Goal: Navigation & Orientation: Find specific page/section

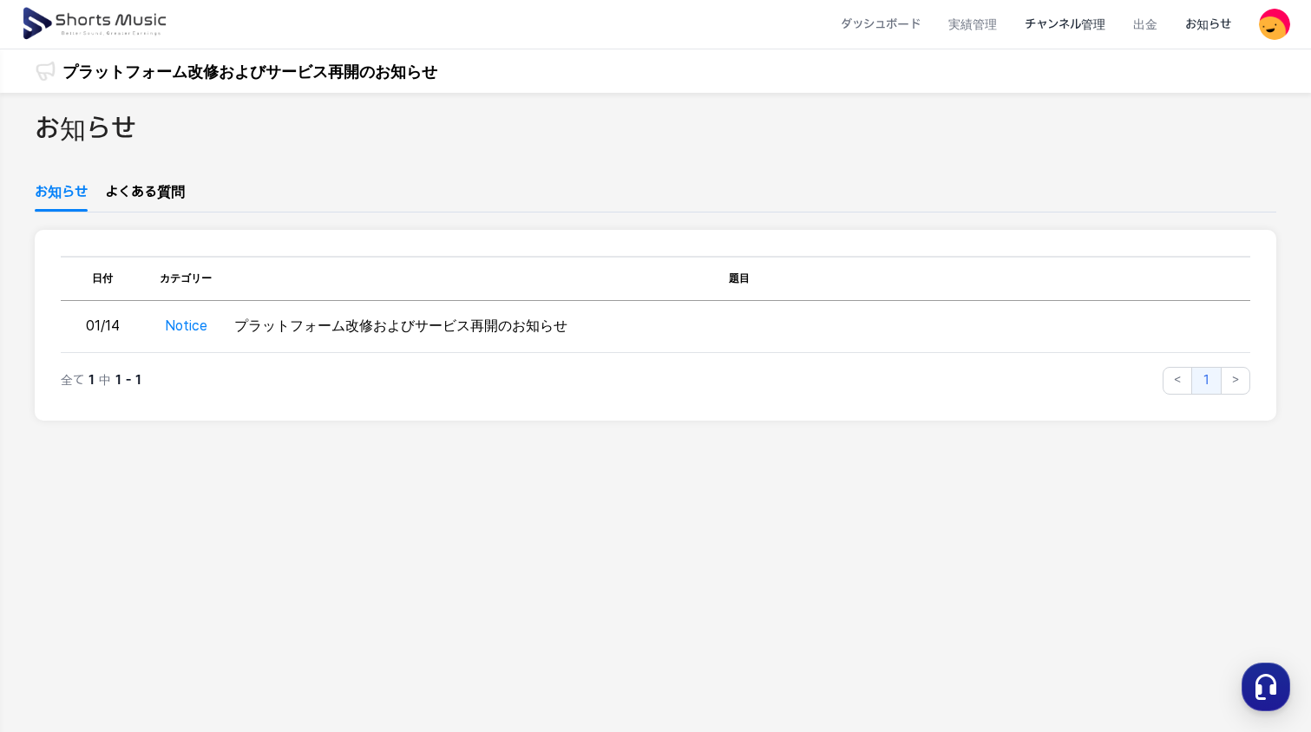
click at [1090, 29] on li "チャンネル管理" at bounding box center [1065, 25] width 108 height 46
click at [881, 11] on li "ダッシュボード" at bounding box center [881, 25] width 108 height 46
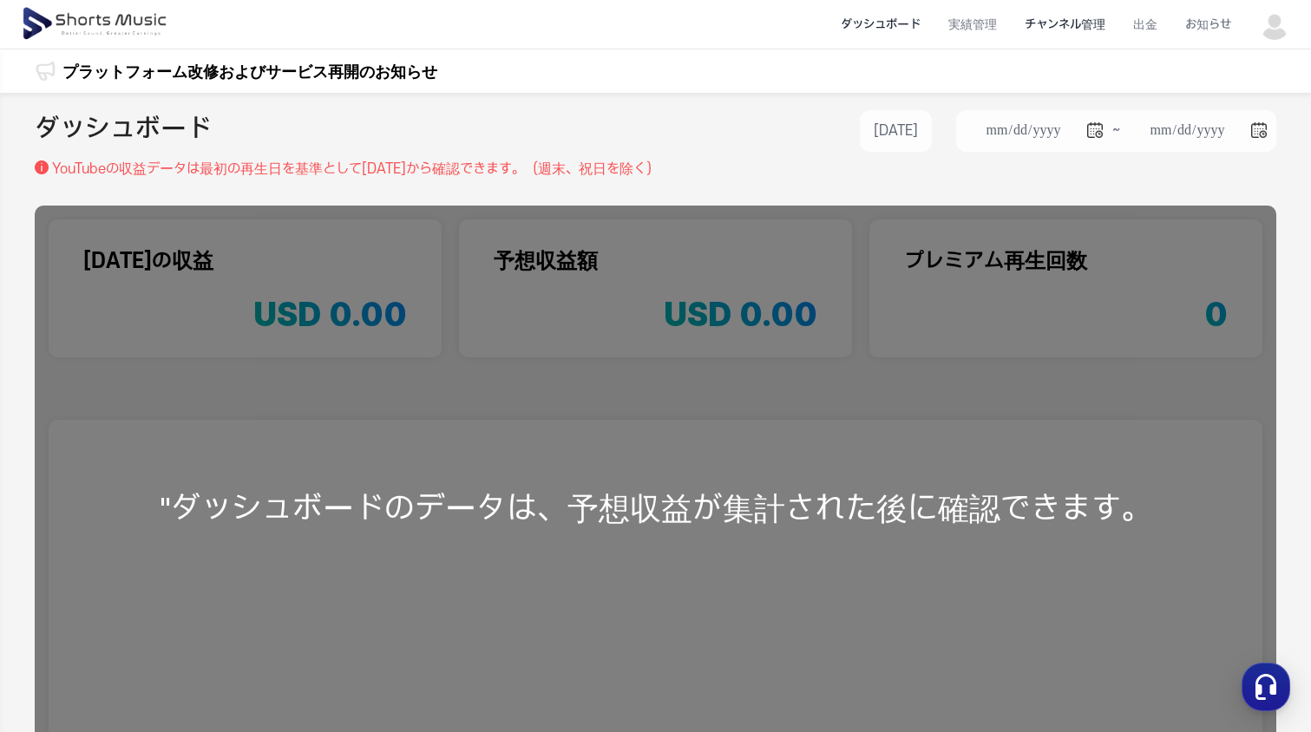
click at [1061, 28] on li "チャンネル管理" at bounding box center [1065, 25] width 108 height 46
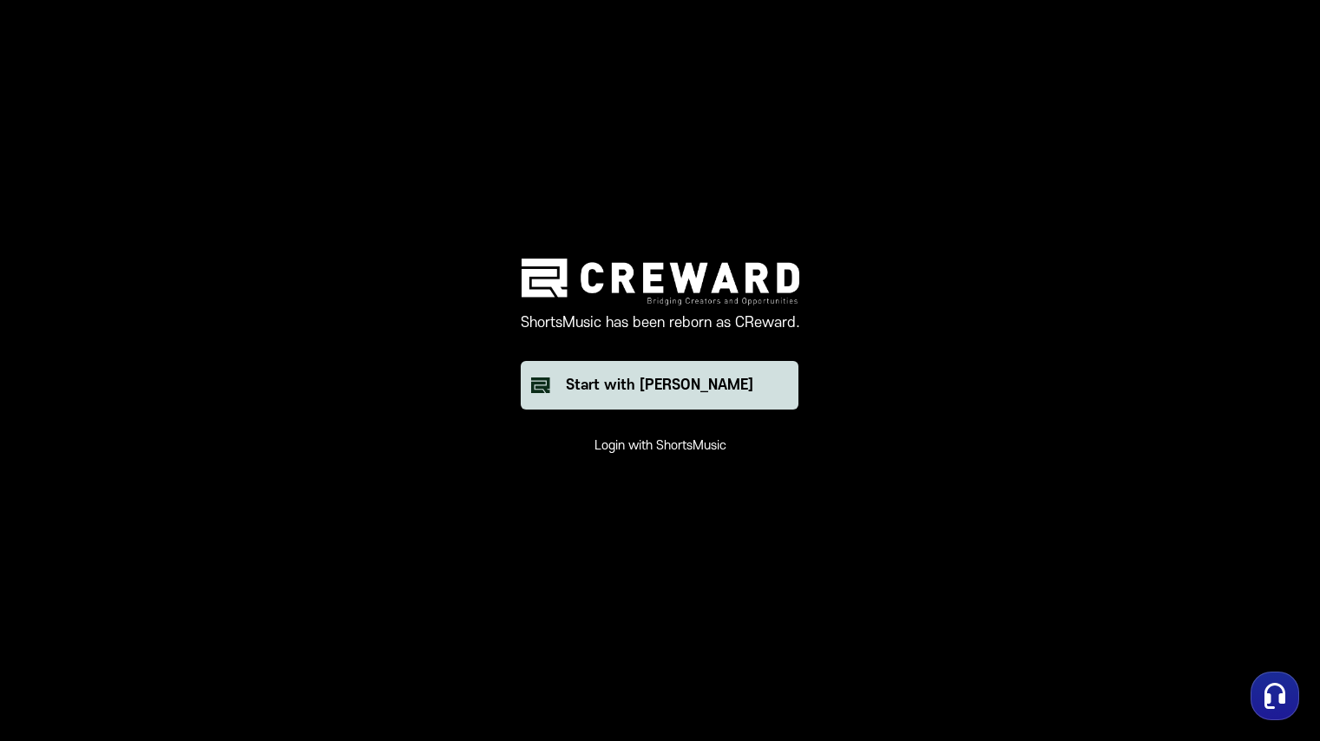
click at [706, 378] on div "Start with [PERSON_NAME]" at bounding box center [659, 385] width 187 height 21
